Goal: Transaction & Acquisition: Purchase product/service

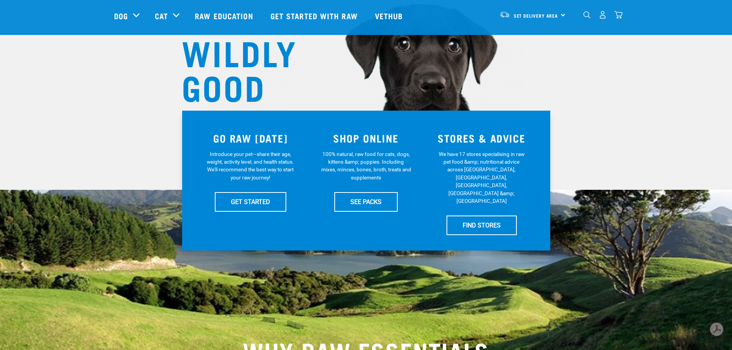
scroll to position [77, 0]
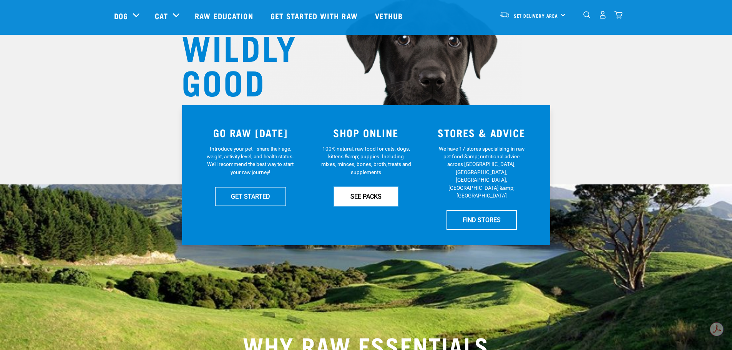
click at [366, 192] on link "SEE PACKS" at bounding box center [365, 196] width 63 height 19
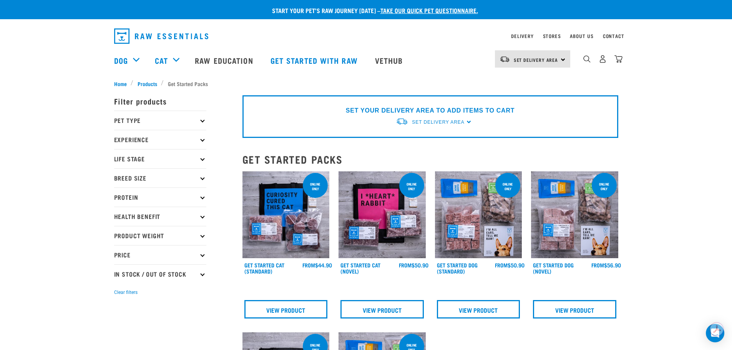
click at [200, 120] on p "Pet Type" at bounding box center [160, 120] width 92 height 19
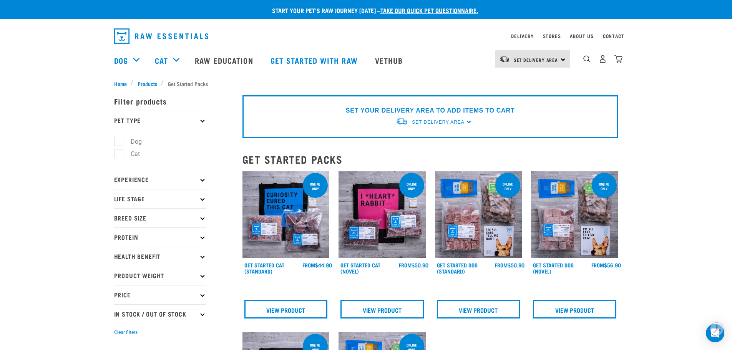
click at [127, 140] on label "Dog" at bounding box center [131, 142] width 27 height 10
click at [119, 140] on input "Dog" at bounding box center [116, 140] width 5 height 5
checkbox input "true"
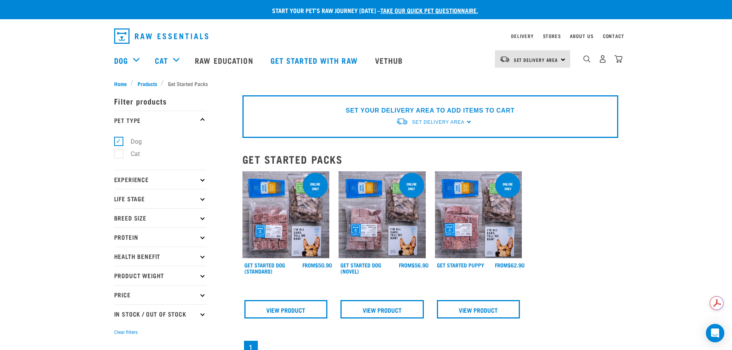
click at [202, 181] on icon at bounding box center [202, 179] width 4 height 4
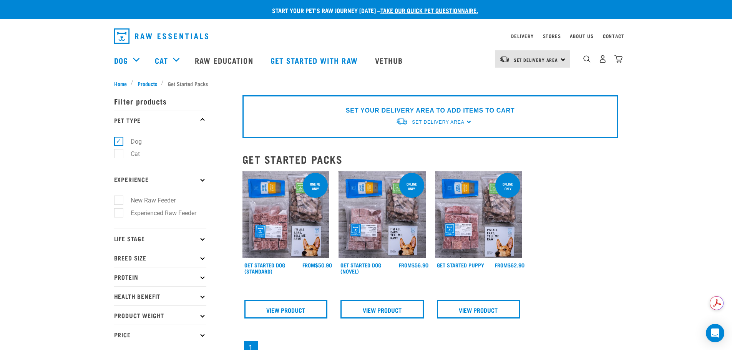
click at [193, 210] on label "Experienced Raw Feeder" at bounding box center [158, 213] width 81 height 10
click at [119, 210] on input "Experienced Raw Feeder" at bounding box center [116, 211] width 5 height 5
checkbox input "true"
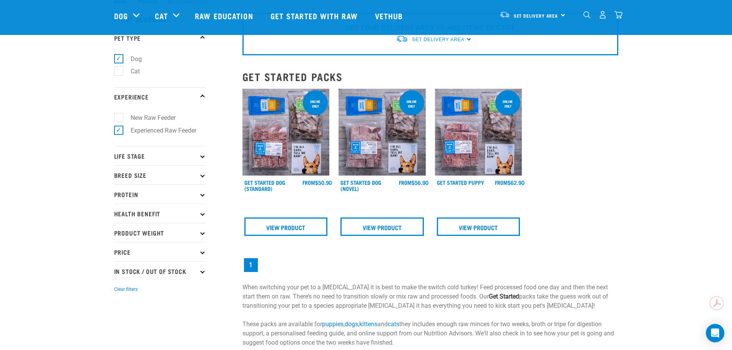
scroll to position [38, 0]
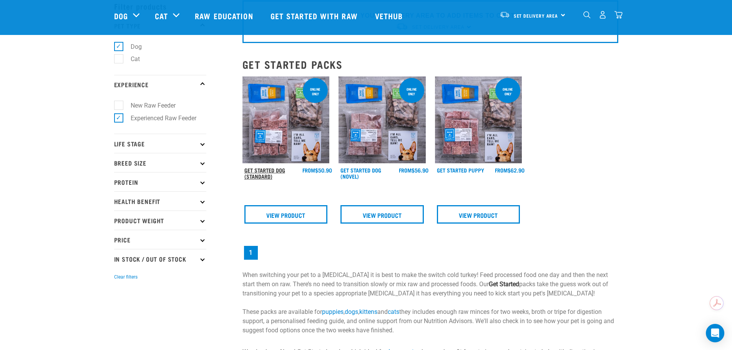
click at [269, 174] on link "Get Started Dog (Standard)" at bounding box center [264, 173] width 41 height 9
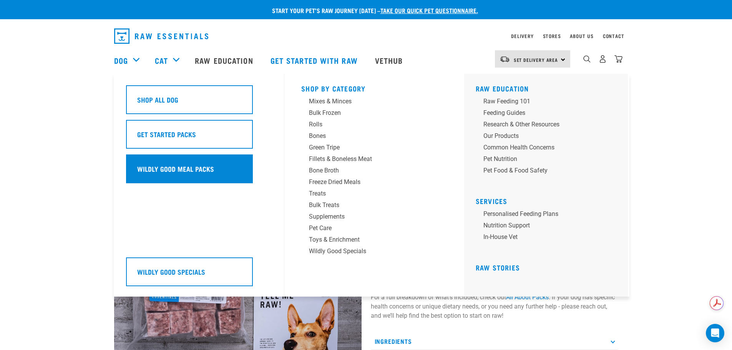
click at [149, 159] on div "Wildly Good Meal Packs" at bounding box center [189, 169] width 127 height 29
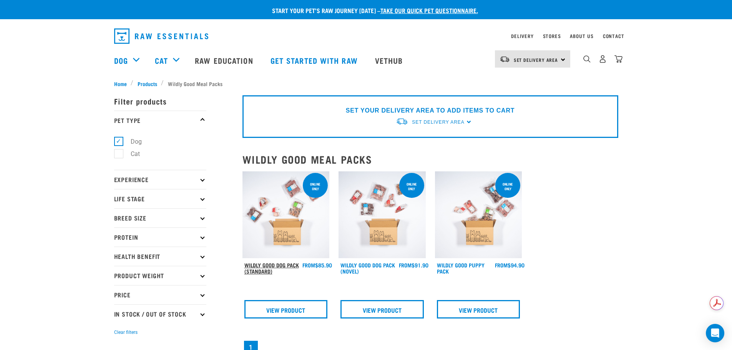
click at [283, 264] on link "Wildly Good Dog Pack (Standard)" at bounding box center [271, 268] width 55 height 9
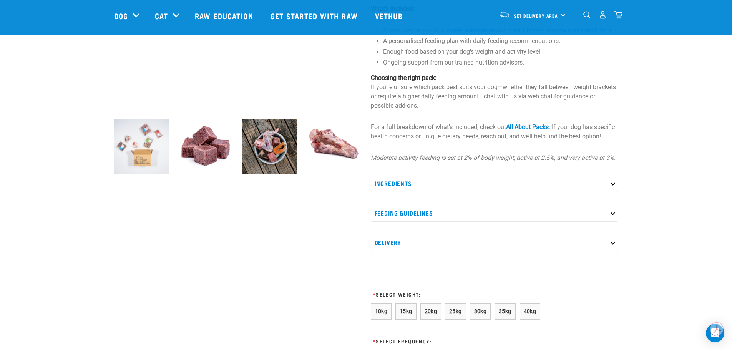
scroll to position [231, 0]
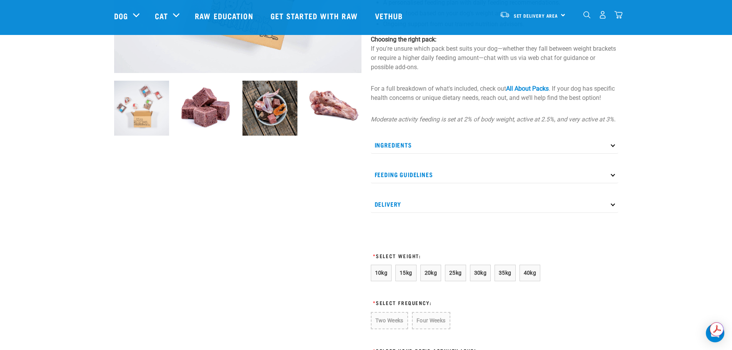
click at [610, 183] on p "Feeding Guidelines" at bounding box center [495, 174] width 248 height 17
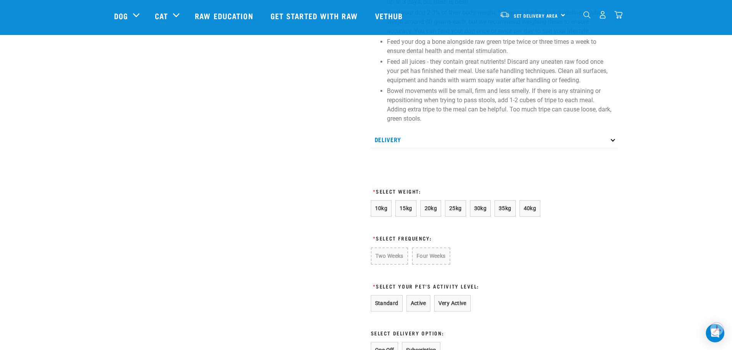
scroll to position [461, 0]
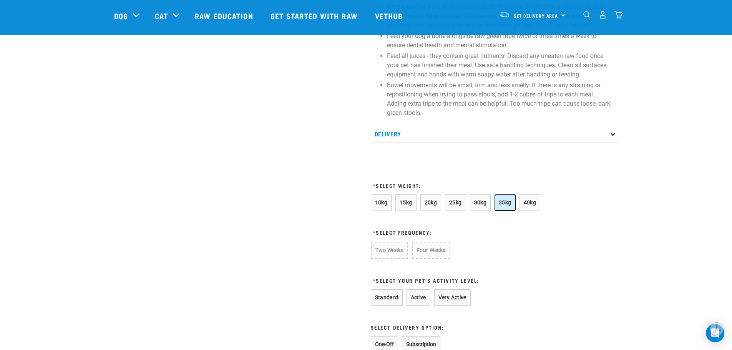
click at [500, 211] on button "35kg" at bounding box center [505, 203] width 21 height 17
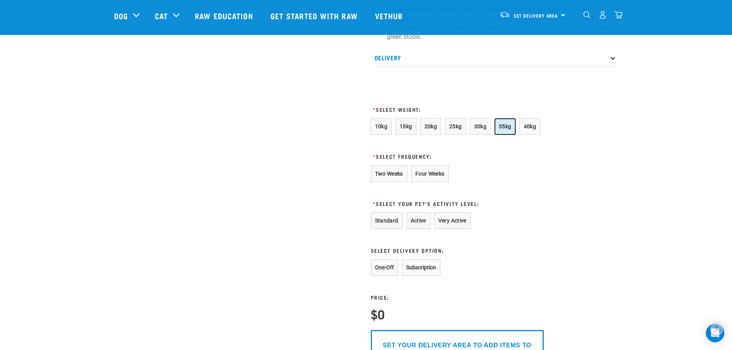
scroll to position [538, 0]
click at [393, 180] on button "Two Weeks" at bounding box center [389, 173] width 37 height 17
click at [424, 228] on button "Active" at bounding box center [419, 220] width 24 height 17
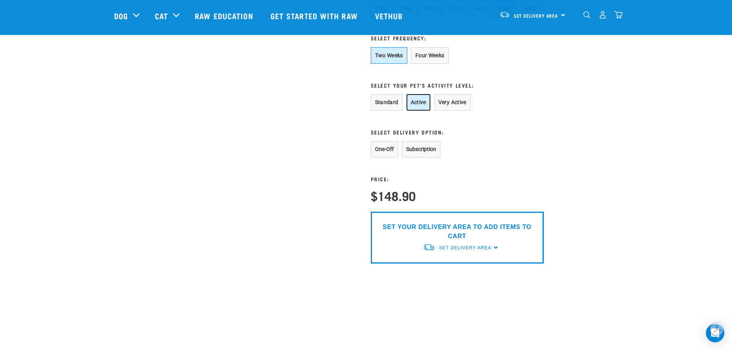
scroll to position [692, 0]
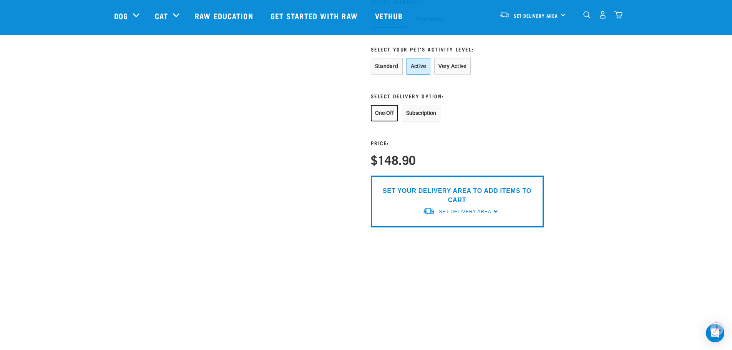
click at [391, 121] on button "One-Off" at bounding box center [384, 113] width 27 height 17
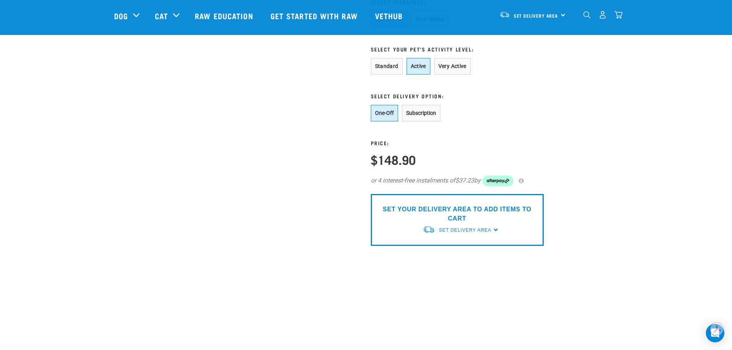
click at [498, 241] on div "SET YOUR DELIVERY AREA TO ADD ITEMS TO CART Set Delivery Area North Island Sout…" at bounding box center [457, 220] width 173 height 52
click at [493, 239] on div "SET YOUR DELIVERY AREA TO ADD ITEMS TO CART Set Delivery Area North Island Sout…" at bounding box center [457, 220] width 173 height 52
click at [460, 233] on span "Set Delivery Area" at bounding box center [465, 230] width 52 height 5
click at [450, 254] on link "[GEOGRAPHIC_DATA]" at bounding box center [461, 248] width 76 height 13
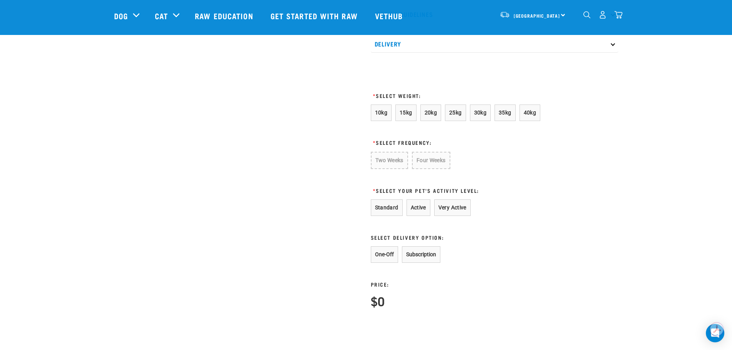
scroll to position [308, 0]
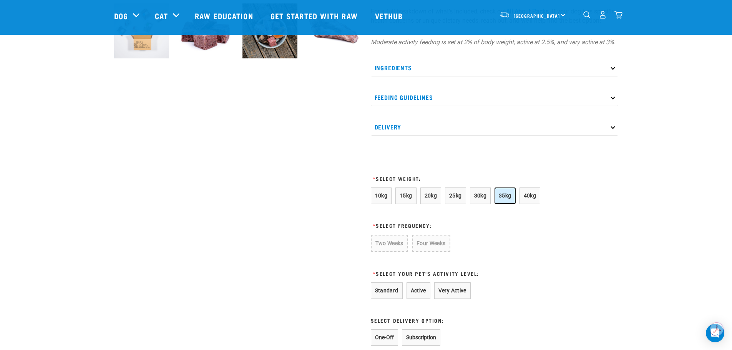
click at [495, 204] on button "35kg" at bounding box center [505, 196] width 21 height 17
click at [399, 251] on button "Two Weeks" at bounding box center [389, 243] width 37 height 17
click at [421, 298] on button "Active" at bounding box center [419, 290] width 24 height 17
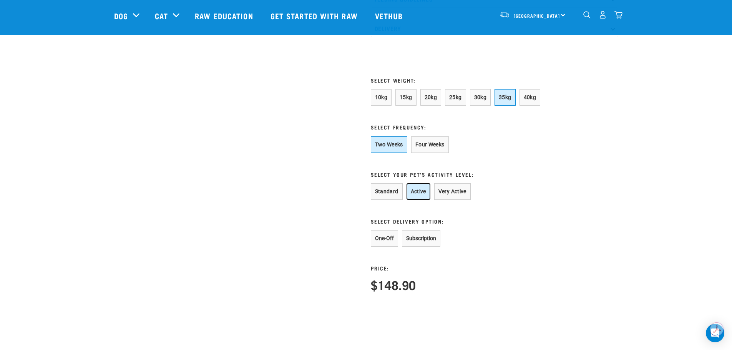
scroll to position [423, 0]
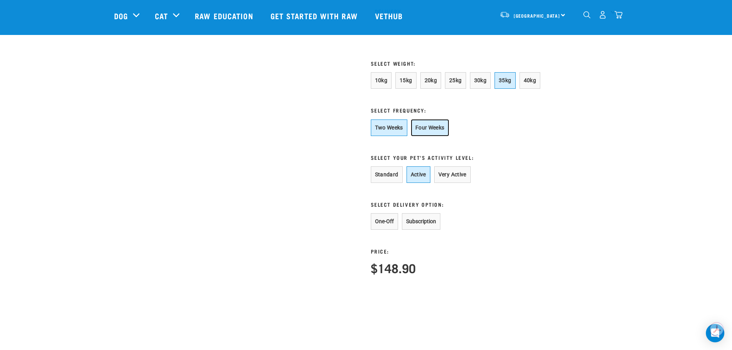
click at [438, 136] on button "Four Weeks" at bounding box center [430, 128] width 38 height 17
click at [408, 83] on span "15kg" at bounding box center [406, 80] width 13 height 6
click at [385, 132] on button "Two Weeks" at bounding box center [389, 128] width 37 height 17
click at [503, 83] on span "35kg" at bounding box center [505, 80] width 13 height 6
click at [429, 230] on button "Subscription" at bounding box center [421, 221] width 38 height 17
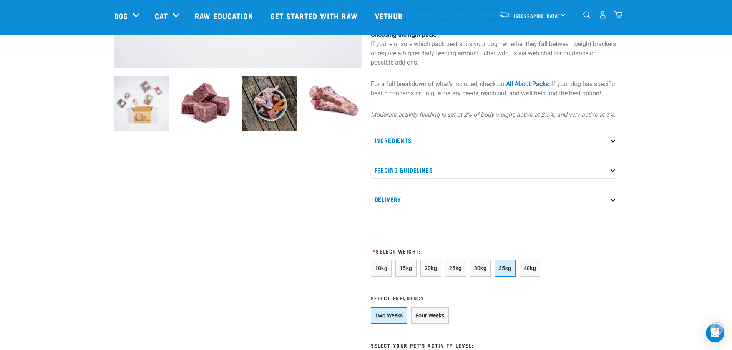
scroll to position [231, 0]
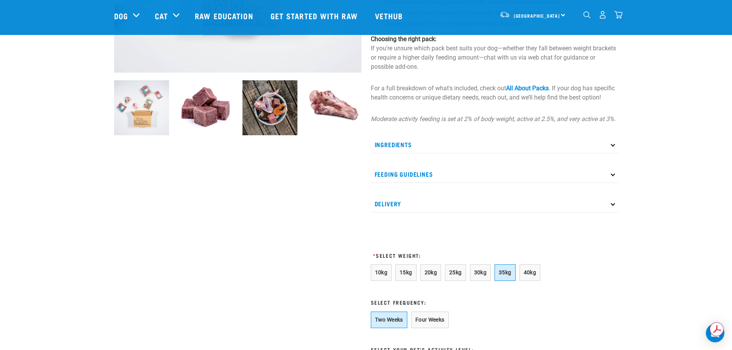
click at [609, 180] on p "Feeding Guidelines" at bounding box center [495, 174] width 248 height 17
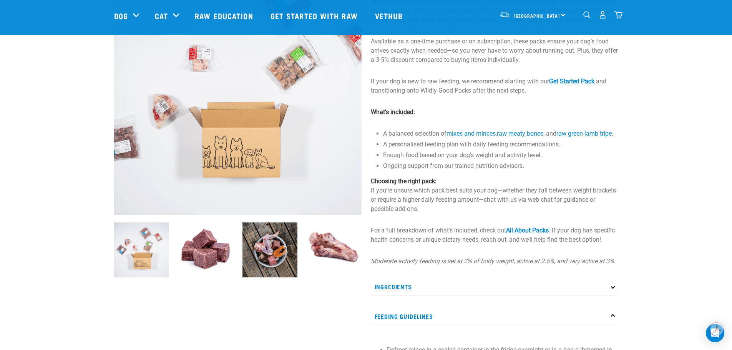
scroll to position [0, 0]
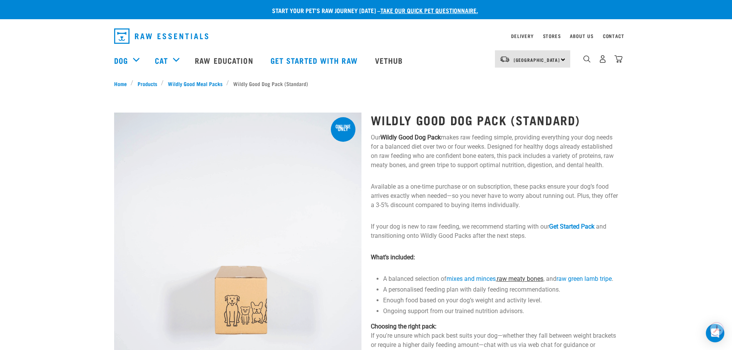
click at [526, 279] on link "raw meaty bones" at bounding box center [520, 278] width 47 height 7
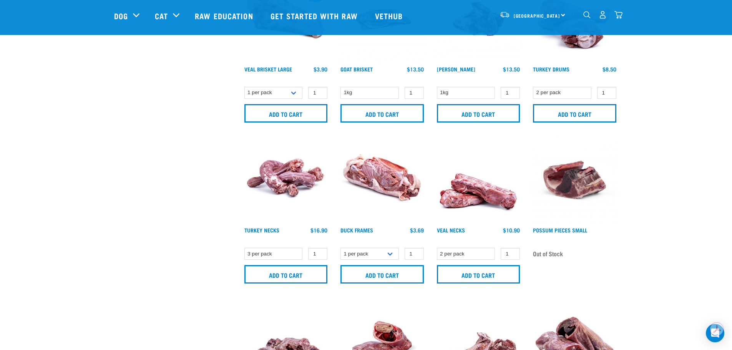
scroll to position [577, 0]
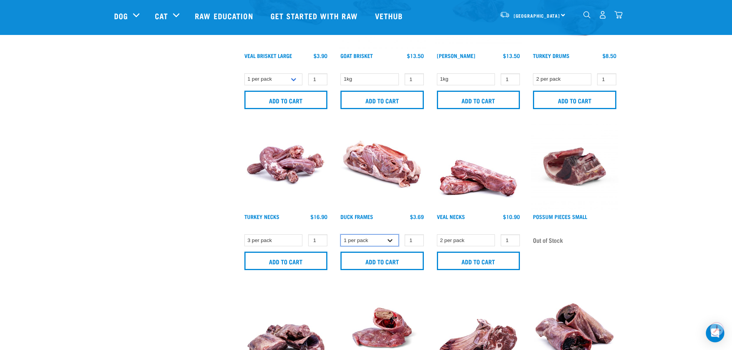
click at [393, 241] on select "1 per pack Bulk (15 pack)" at bounding box center [370, 240] width 58 height 12
select select "808"
click at [341, 234] on select "1 per pack Bulk (15 pack)" at bounding box center [370, 240] width 58 height 12
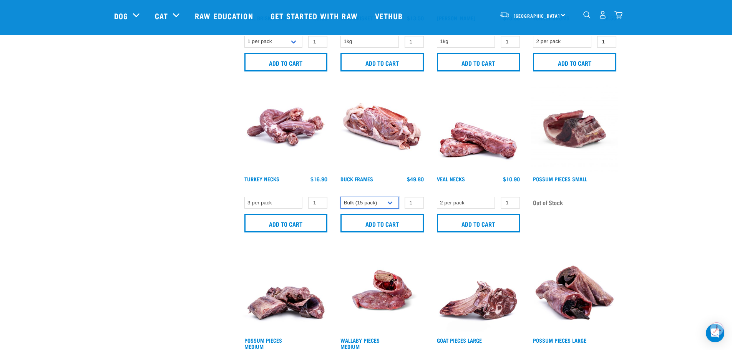
scroll to position [615, 0]
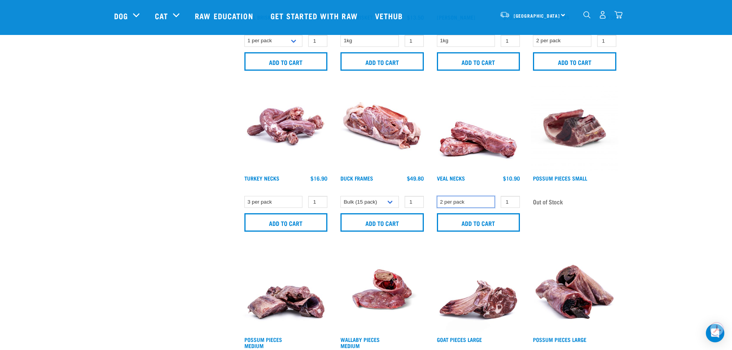
click at [484, 204] on select "2 per pack" at bounding box center [466, 202] width 58 height 12
click at [431, 245] on div "Goat Pieces Large Out of Stock" at bounding box center [479, 309] width 96 height 137
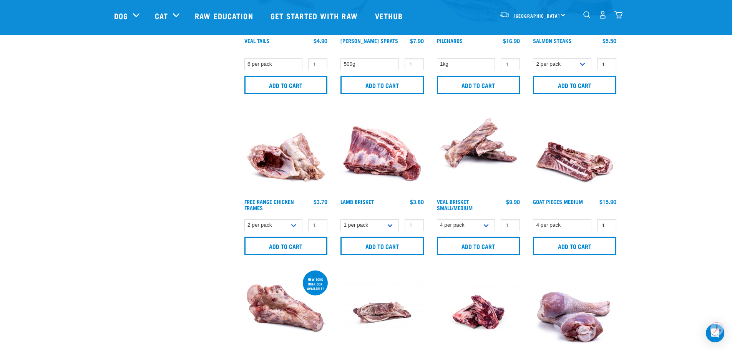
scroll to position [269, 0]
click at [393, 225] on select "1 per pack 4 per pack" at bounding box center [370, 226] width 58 height 12
click at [587, 221] on select "4 per pack" at bounding box center [562, 226] width 58 height 12
click at [668, 195] on div "Start your pet’s raw journey today – take our quick pet questionnaire. Delivery…" at bounding box center [366, 331] width 732 height 1201
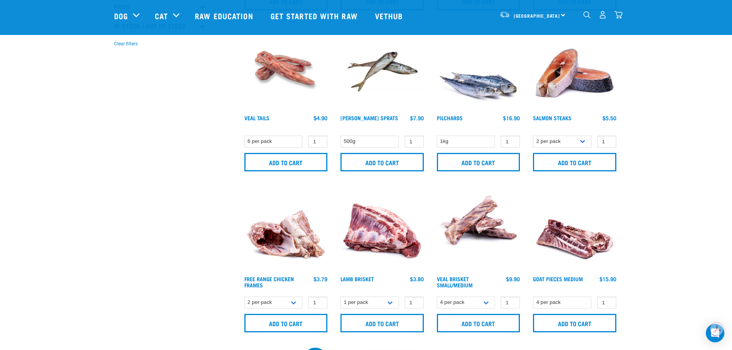
scroll to position [0, 0]
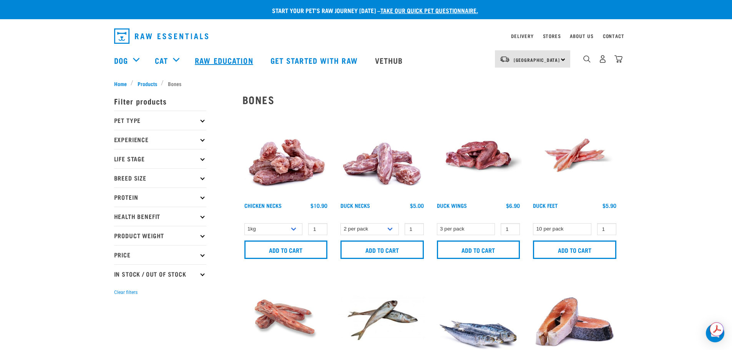
click at [216, 60] on link "Raw Education" at bounding box center [224, 60] width 75 height 31
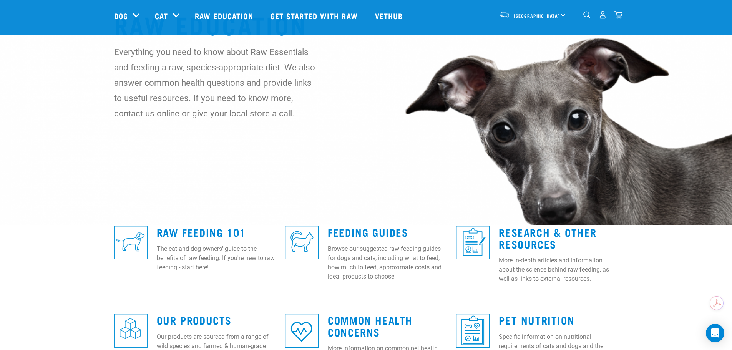
scroll to position [115, 0]
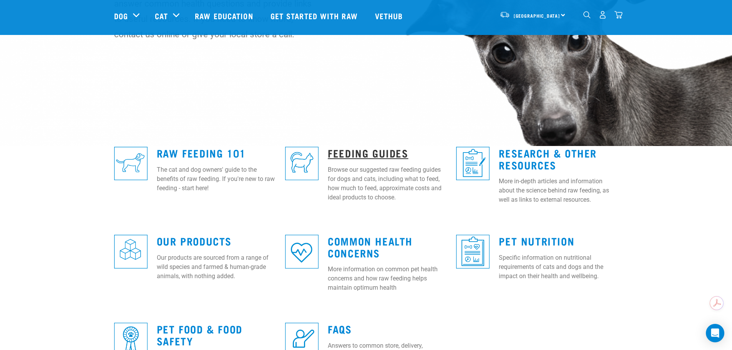
click at [380, 156] on link "Feeding Guides" at bounding box center [368, 153] width 80 height 6
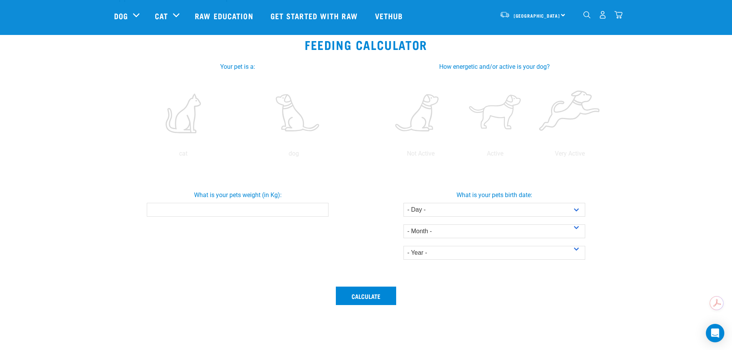
scroll to position [154, 0]
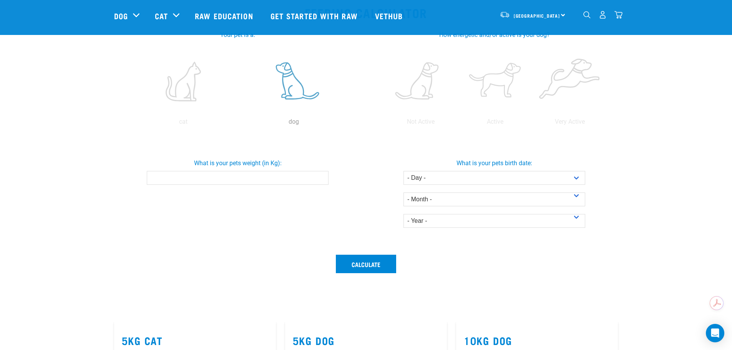
click at [291, 86] on label at bounding box center [293, 81] width 107 height 65
click at [239, 124] on input "radio" at bounding box center [239, 124] width 0 height 0
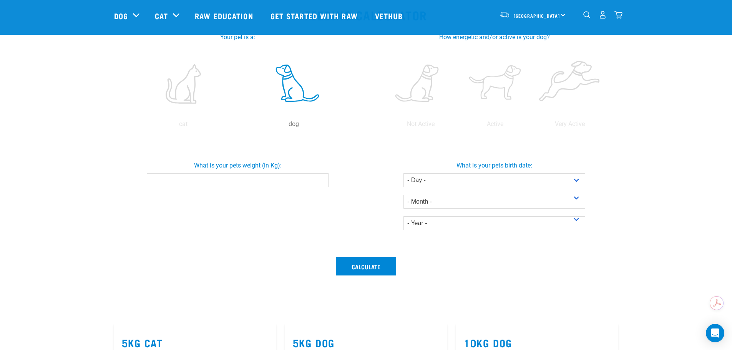
scroll to position [115, 0]
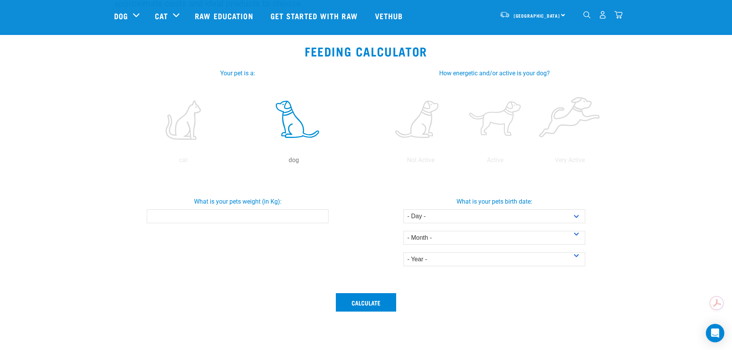
click at [273, 212] on input "What is your pets weight (in Kg):" at bounding box center [238, 216] width 182 height 14
type input "35"
click at [565, 135] on label at bounding box center [569, 119] width 71 height 65
click at [533, 162] on input "radio" at bounding box center [533, 162] width 0 height 0
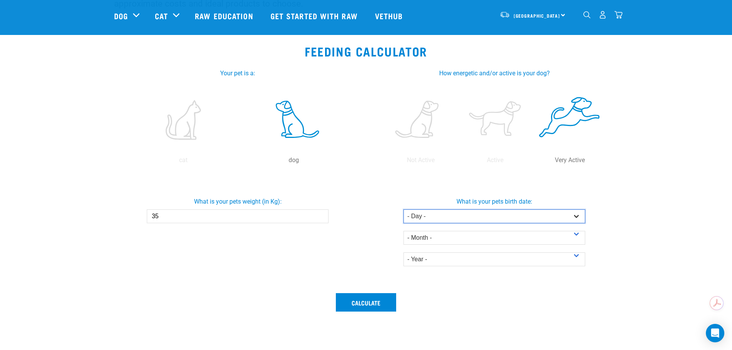
click at [577, 213] on select "- Day - 1 2 3 4 5 6 7 8 9 10 11 12 13 14 15 16 17 18 19 20 21 22 23 24 25 26 27" at bounding box center [495, 216] width 182 height 14
select select "28"
click at [404, 209] on select "- Day - 1 2 3 4 5 6 7 8 9 10 11 12 13 14 15 16 17 18 19 20 21 22 23 24 25 26 27" at bounding box center [495, 216] width 182 height 14
click at [505, 237] on select "- Month - January February March April May June July August September October N…" at bounding box center [495, 238] width 182 height 14
select select "January"
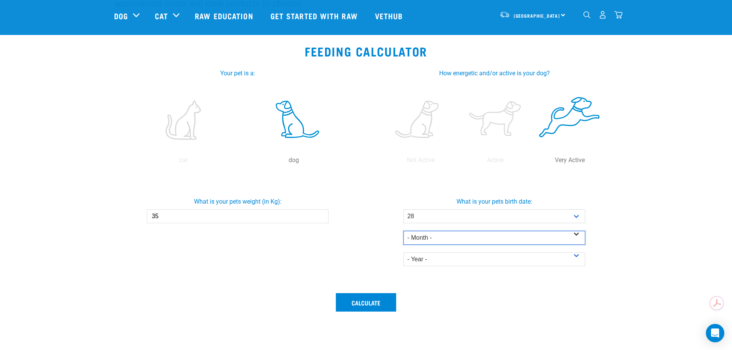
click at [404, 231] on select "- Month - January February March April May June July August September October N…" at bounding box center [495, 238] width 182 height 14
click at [465, 253] on select "- Year - 2025 2024 2023 2022 2021 2020 2019 2018 2017 2016 2015 2014" at bounding box center [495, 260] width 182 height 14
select select "2022"
click at [404, 253] on select "- Year - 2025 2024 2023 2022 2021 2020 2019 2018 2017 2016 2015 2014" at bounding box center [495, 260] width 182 height 14
click at [361, 302] on button "Calculate" at bounding box center [366, 302] width 60 height 18
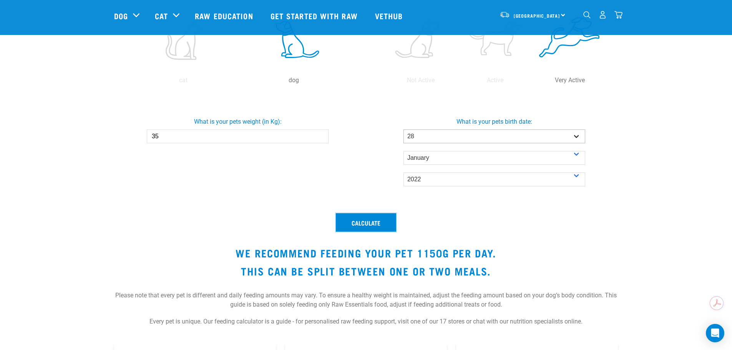
scroll to position [192, 0]
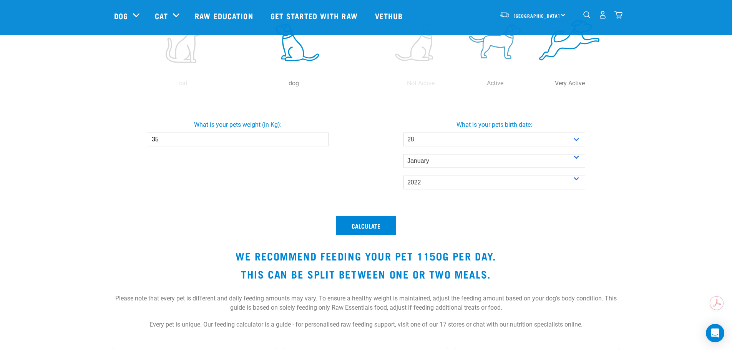
click at [484, 58] on label at bounding box center [495, 42] width 71 height 65
click at [458, 85] on input "radio" at bounding box center [458, 85] width 0 height 0
click at [376, 222] on button "Calculate" at bounding box center [366, 225] width 60 height 18
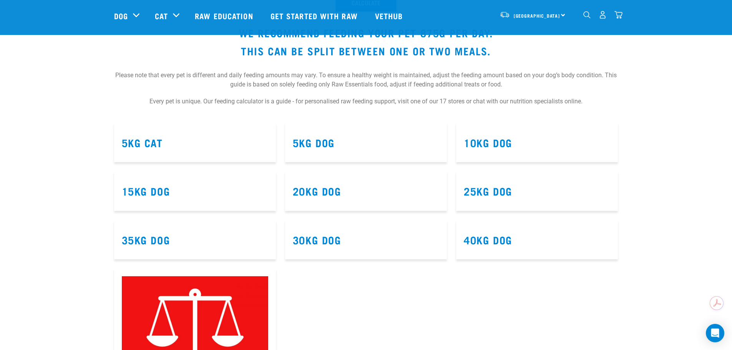
scroll to position [423, 0]
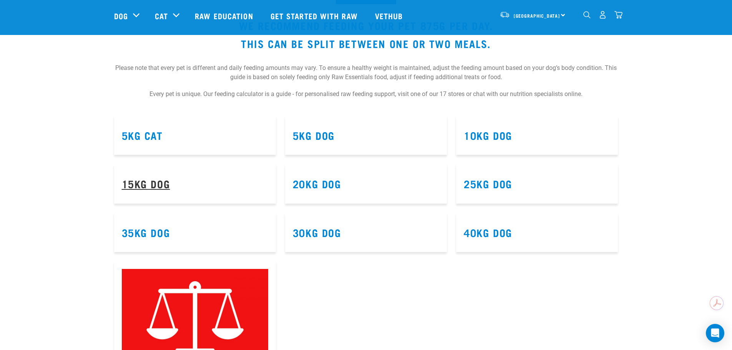
click at [158, 181] on link "15kg Dog" at bounding box center [146, 184] width 48 height 6
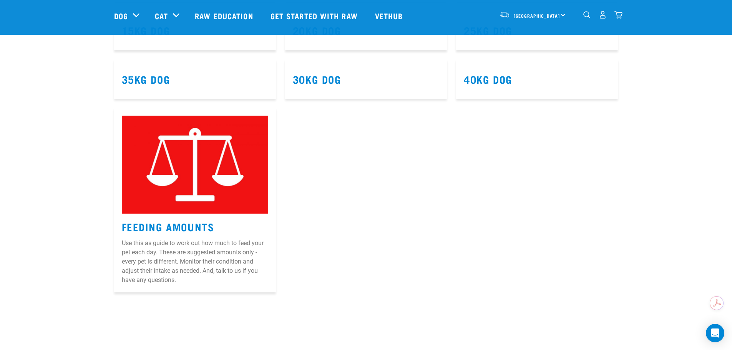
scroll to position [577, 0]
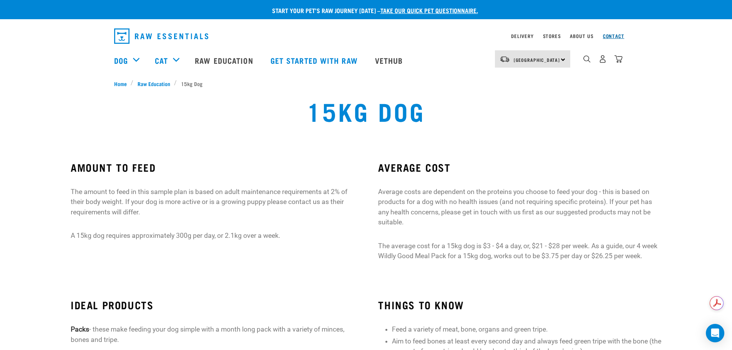
click at [620, 37] on link "Contact" at bounding box center [614, 36] width 22 height 3
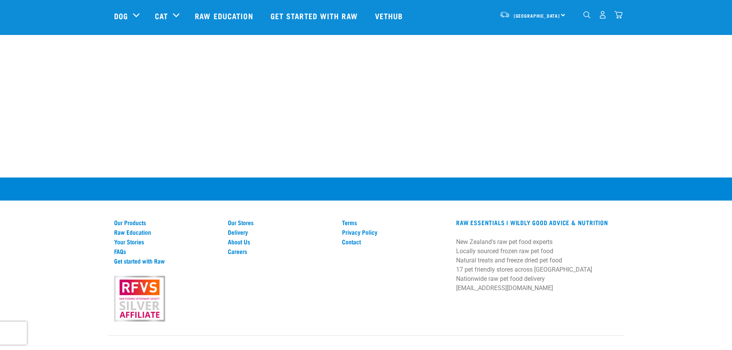
scroll to position [490, 0]
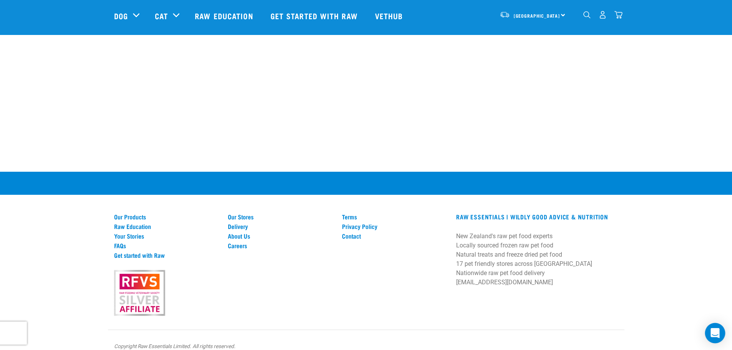
click at [717, 331] on icon "Open Intercom Messenger" at bounding box center [715, 333] width 9 height 10
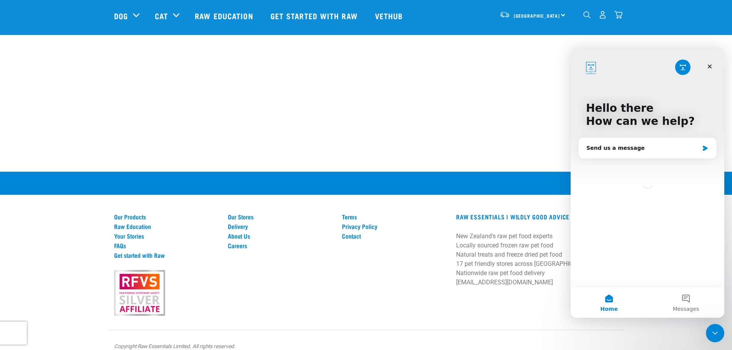
scroll to position [0, 0]
click at [713, 66] on div "Close" at bounding box center [710, 67] width 14 height 14
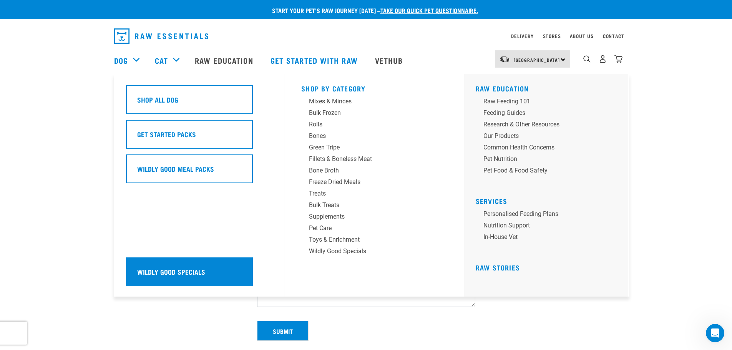
click at [195, 281] on div "Wildly Good Specials" at bounding box center [189, 272] width 127 height 29
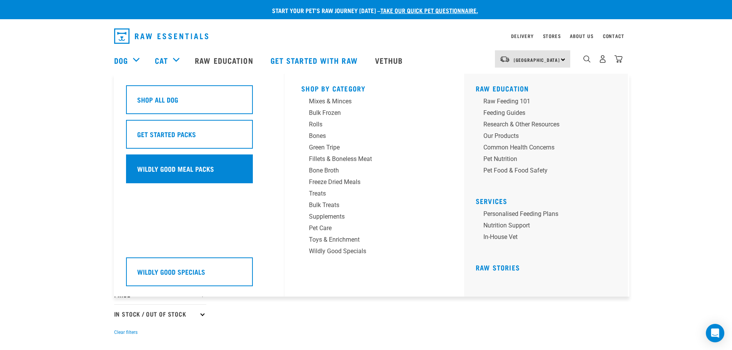
click at [207, 163] on div "Wildly Good Meal Packs" at bounding box center [189, 169] width 127 height 29
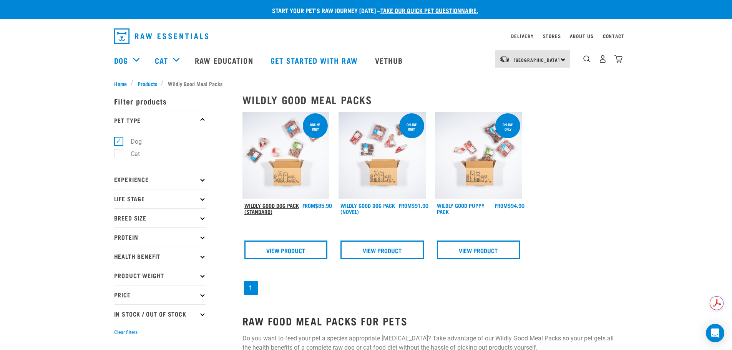
click at [294, 208] on link "Wildly Good Dog Pack (Standard)" at bounding box center [271, 208] width 55 height 9
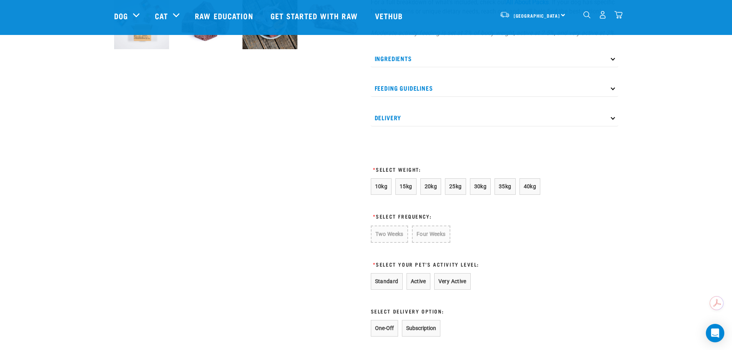
scroll to position [346, 0]
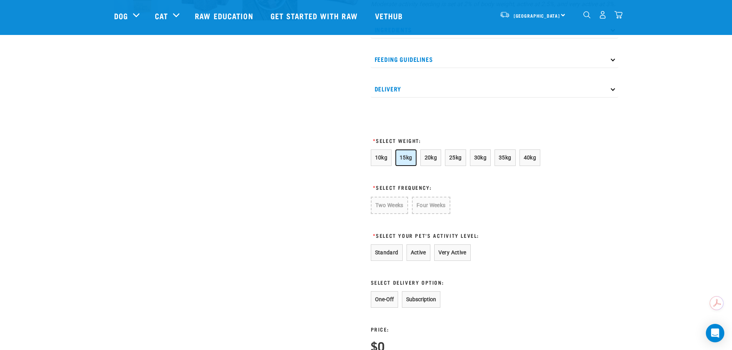
click at [414, 166] on button "15kg" at bounding box center [406, 158] width 21 height 17
click at [417, 213] on button "Four Weeks" at bounding box center [430, 205] width 38 height 17
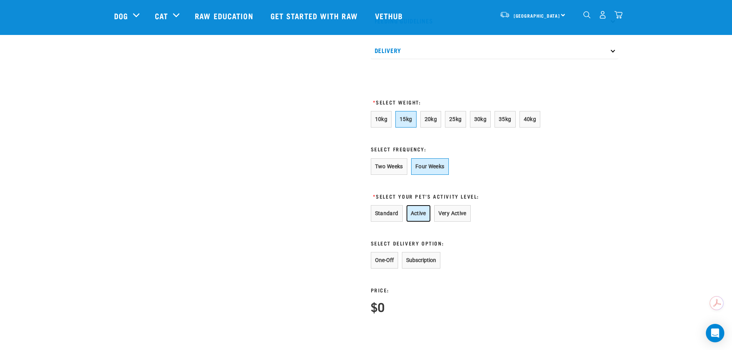
click at [428, 222] on button "Active" at bounding box center [419, 213] width 24 height 17
click at [499, 122] on span "35kg" at bounding box center [505, 119] width 13 height 6
